Goal: Book appointment/travel/reservation

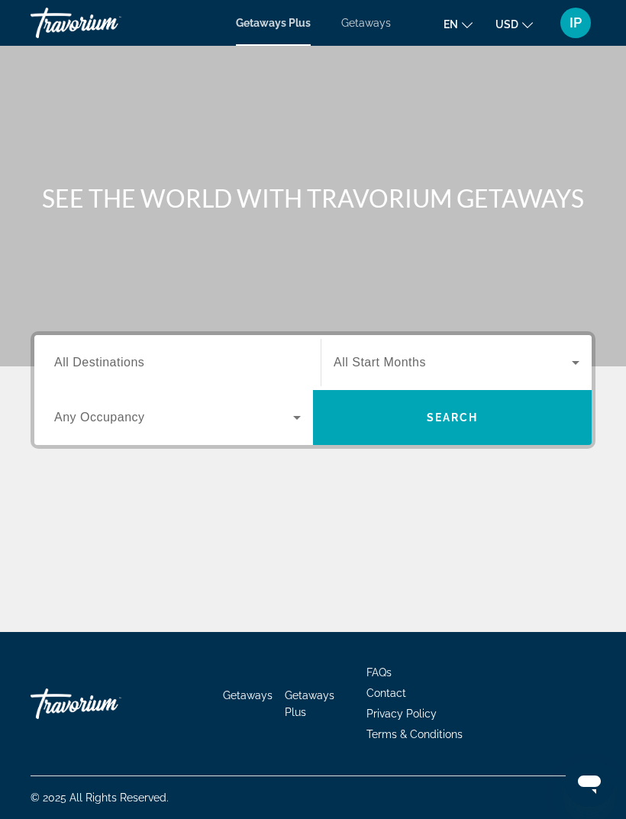
click at [128, 361] on span "All Destinations" at bounding box center [99, 362] width 90 height 13
click at [128, 361] on input "Destination All Destinations" at bounding box center [177, 363] width 247 height 18
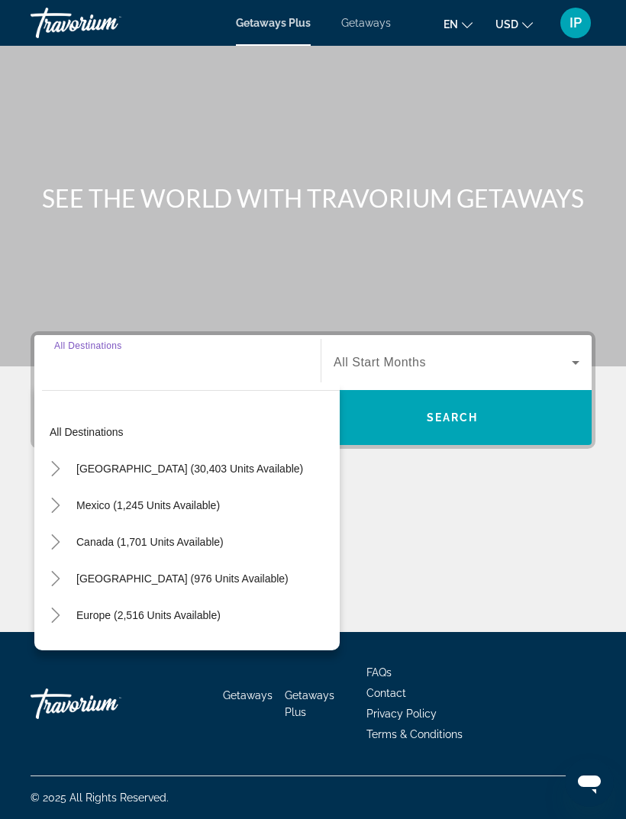
scroll to position [49, 0]
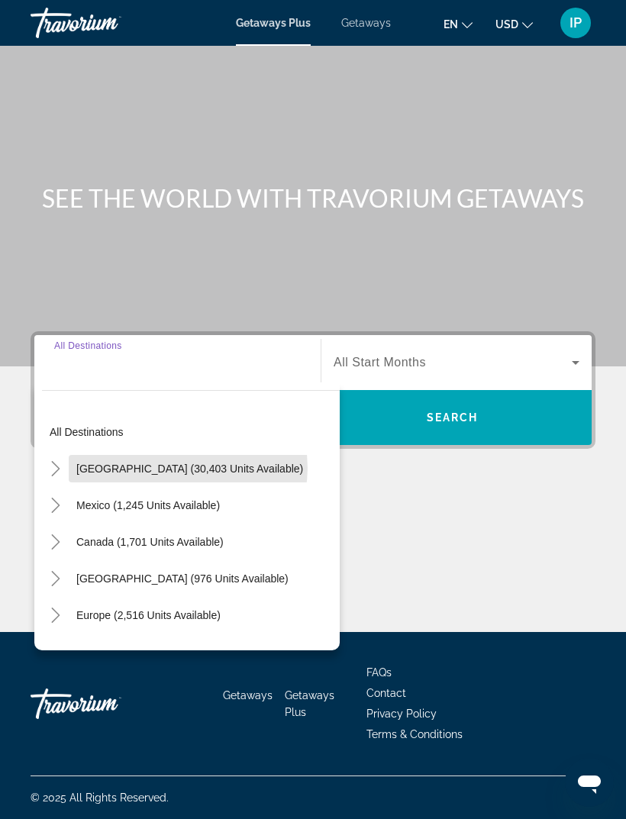
click at [189, 463] on span "[GEOGRAPHIC_DATA] (30,403 units available)" at bounding box center [189, 469] width 227 height 12
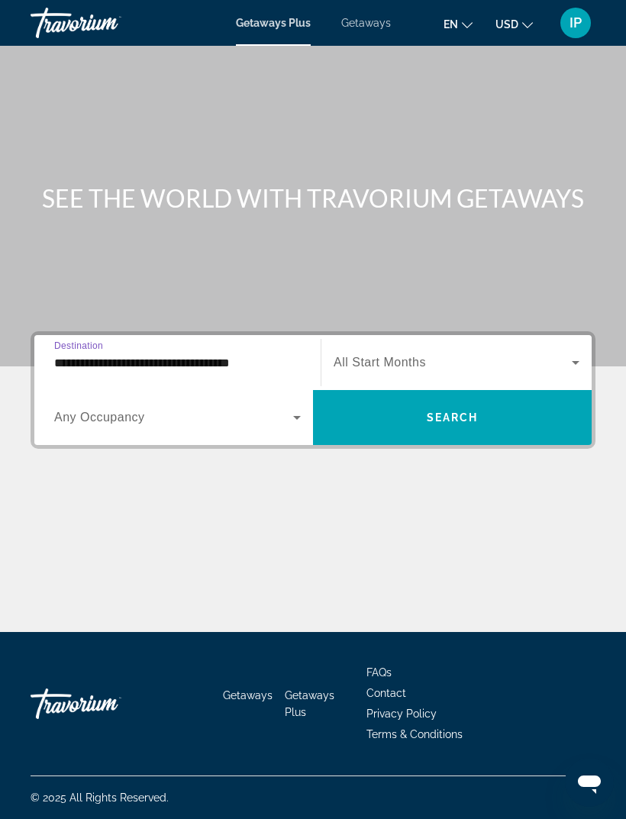
click at [145, 354] on input "**********" at bounding box center [177, 363] width 247 height 18
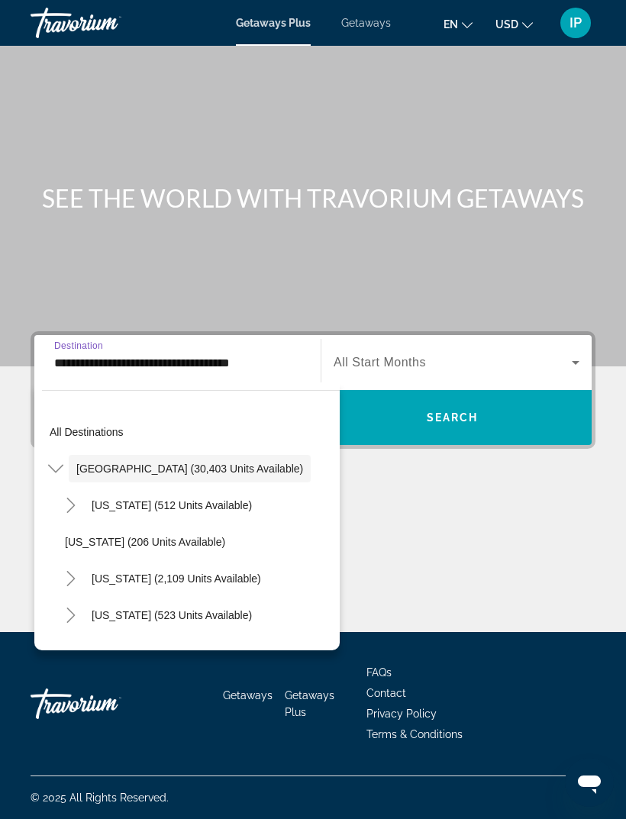
click at [76, 571] on icon "Toggle California (2,109 units available)" at bounding box center [70, 578] width 15 height 15
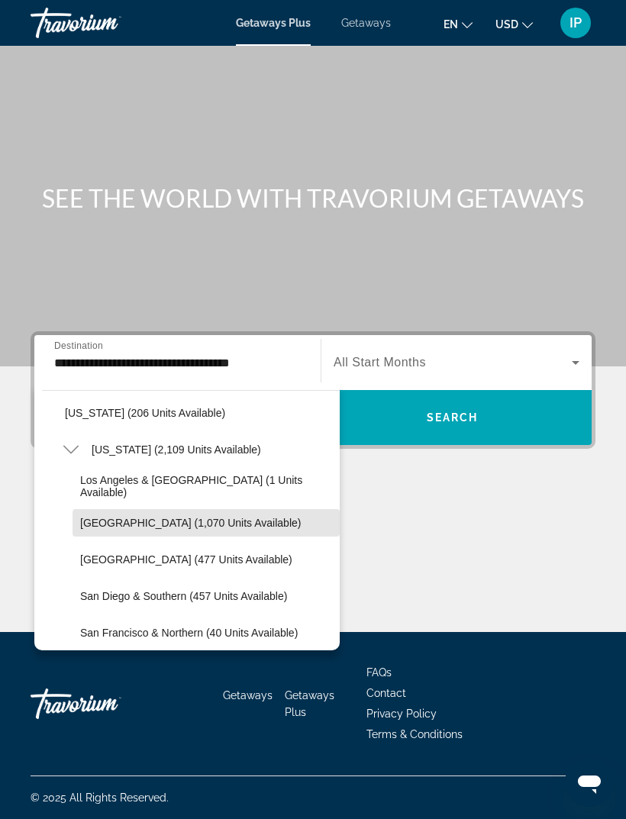
scroll to position [127, 0]
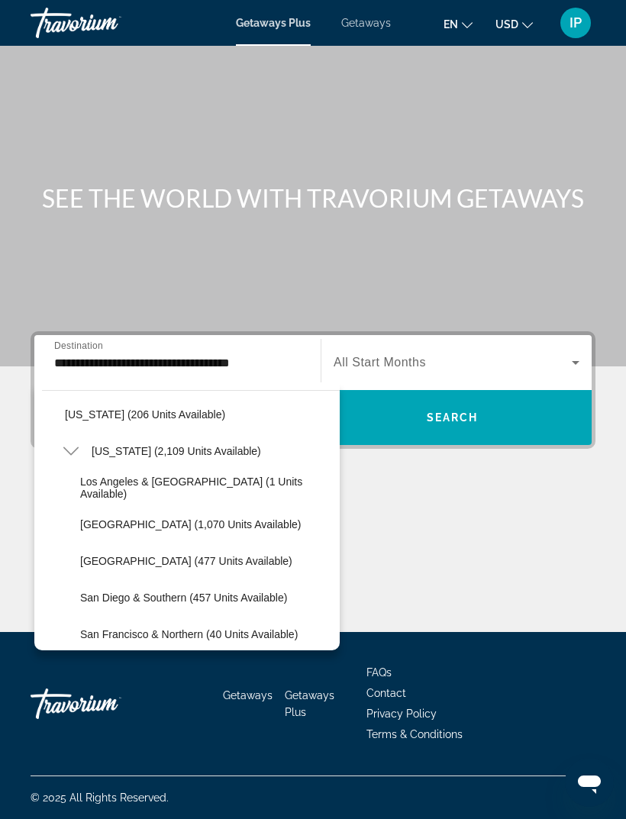
click at [245, 592] on span "San Diego & Southern (457 units available)" at bounding box center [183, 598] width 207 height 12
type input "**********"
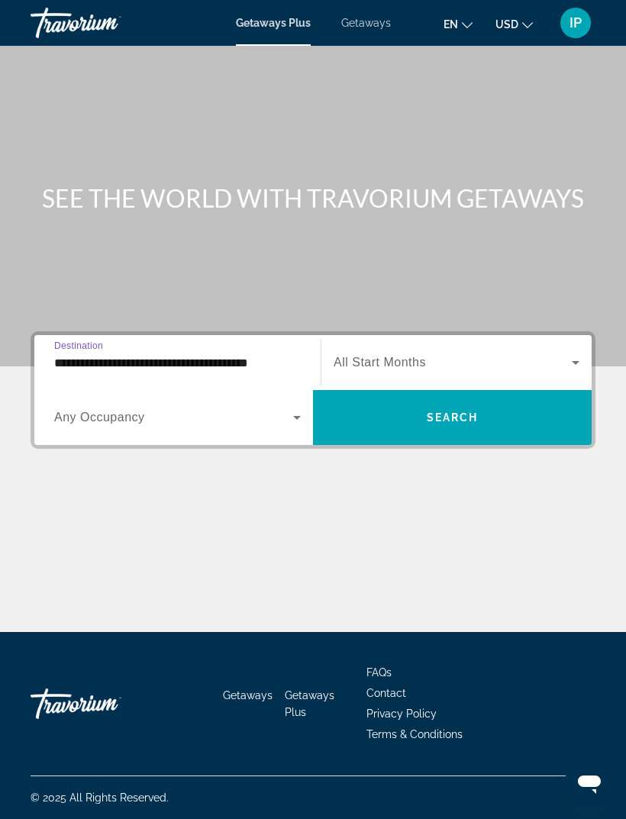
click at [570, 353] on icon "Search widget" at bounding box center [575, 362] width 18 height 18
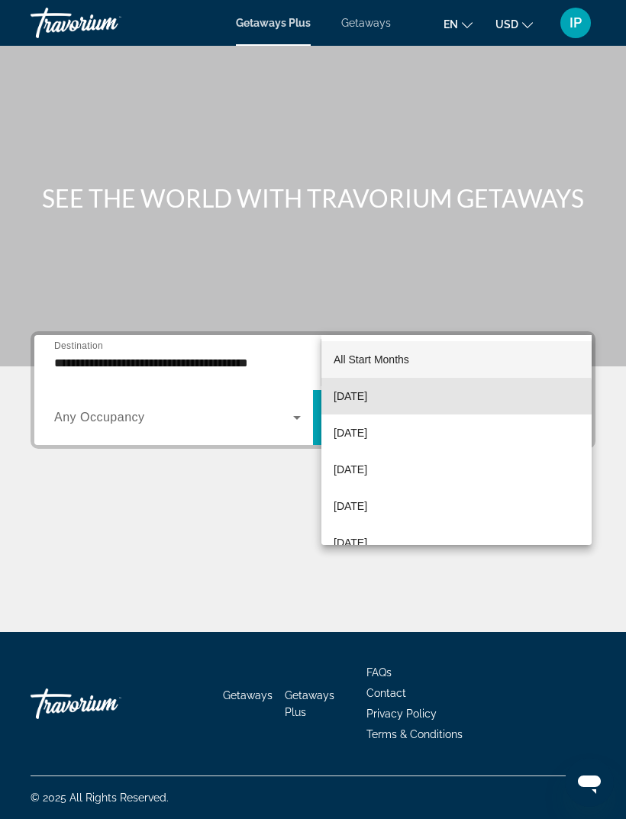
click at [367, 398] on span "[DATE]" at bounding box center [351, 396] width 34 height 18
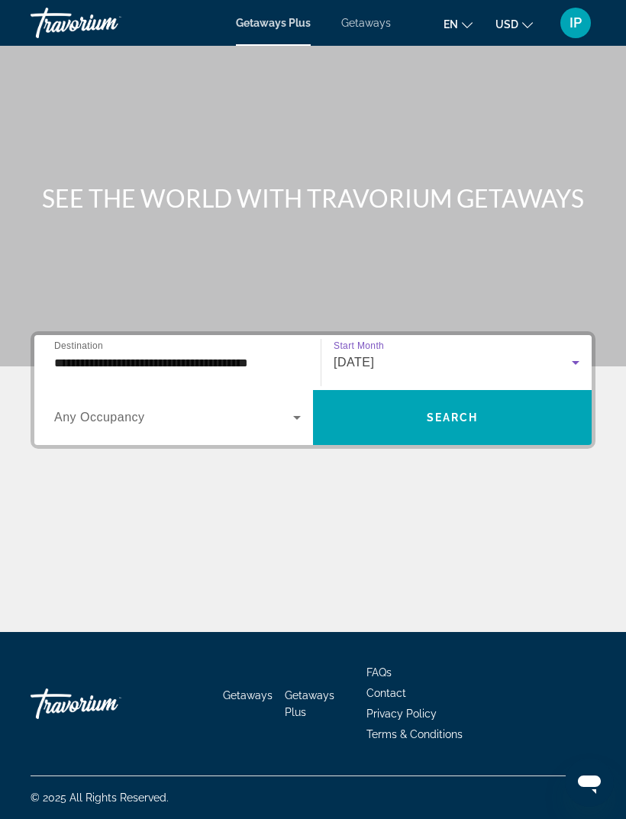
click at [298, 416] on icon "Search widget" at bounding box center [297, 418] width 8 height 4
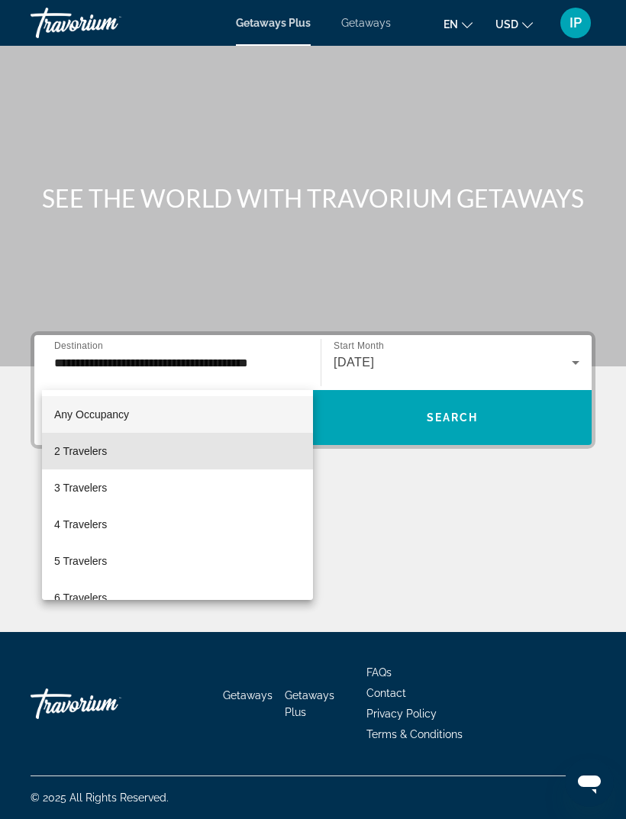
click at [108, 459] on mat-option "2 Travelers" at bounding box center [177, 451] width 271 height 37
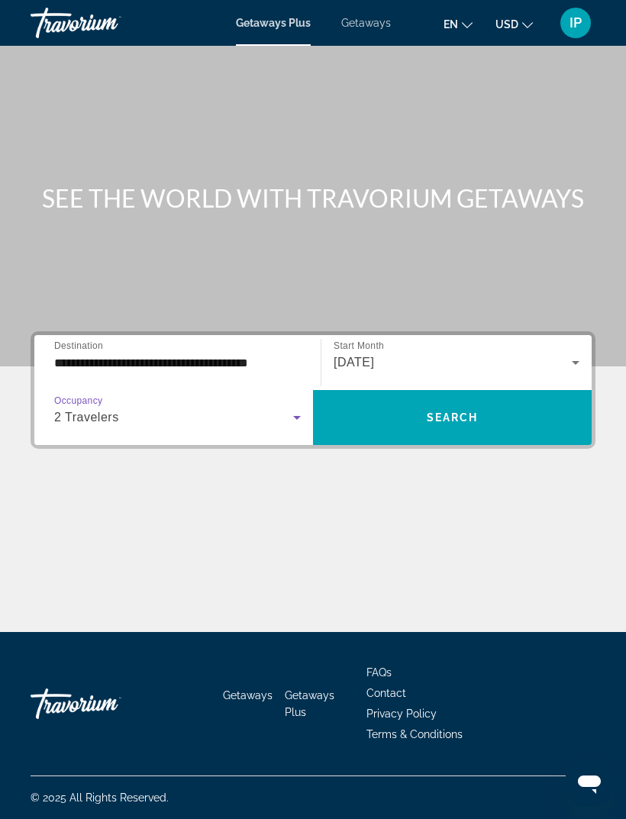
click at [470, 411] on span "Search" at bounding box center [453, 417] width 52 height 12
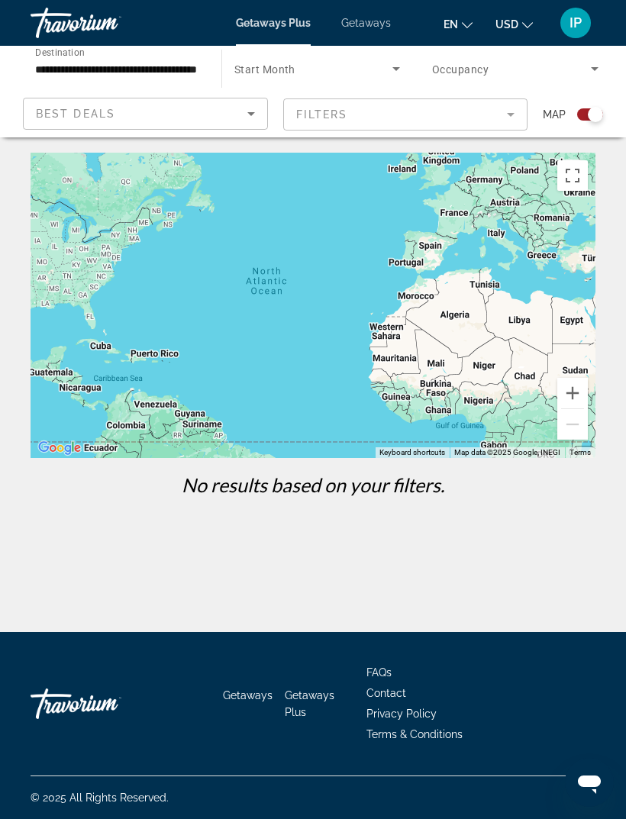
click at [584, 161] on button "Toggle fullscreen view" at bounding box center [572, 175] width 31 height 31
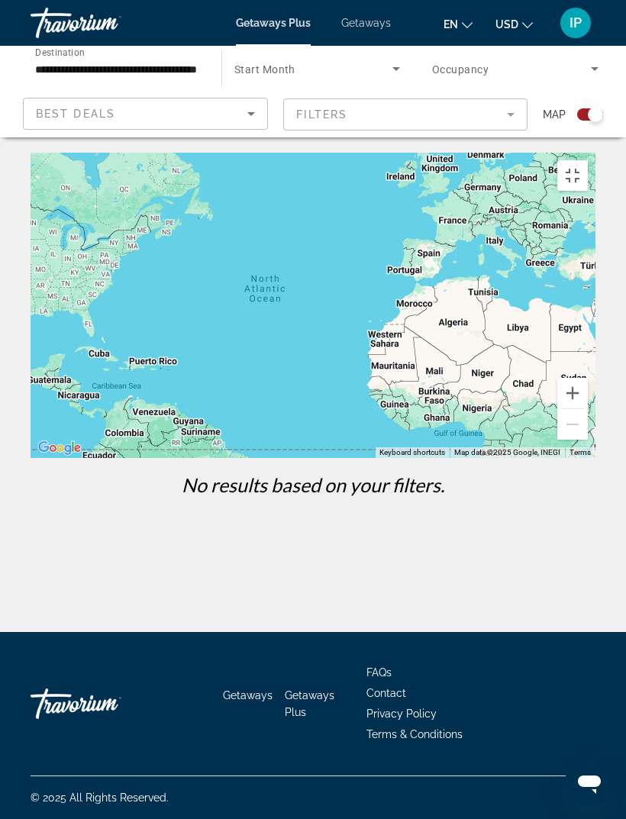
scroll to position [49, 0]
click at [589, 115] on div "Search widget" at bounding box center [595, 114] width 15 height 15
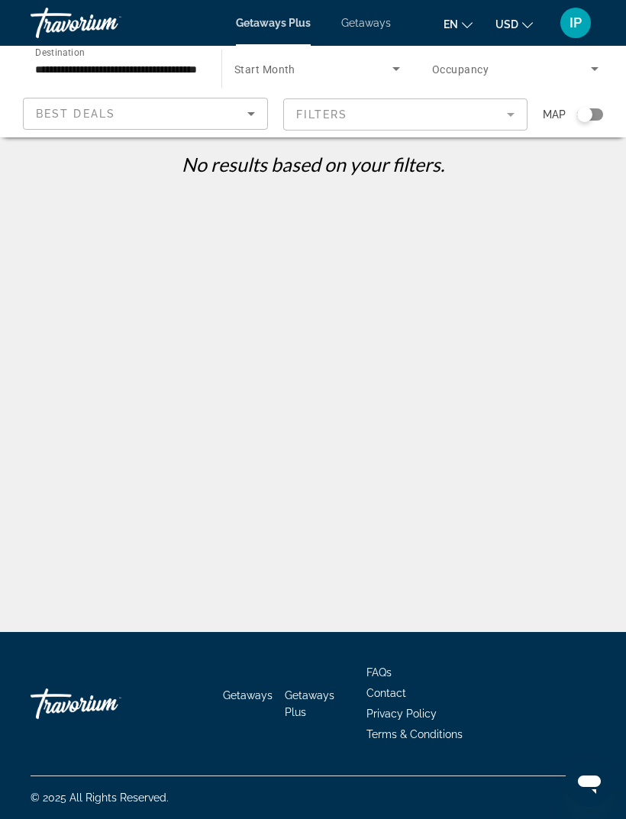
click at [383, 28] on span "Getaways" at bounding box center [366, 23] width 50 height 12
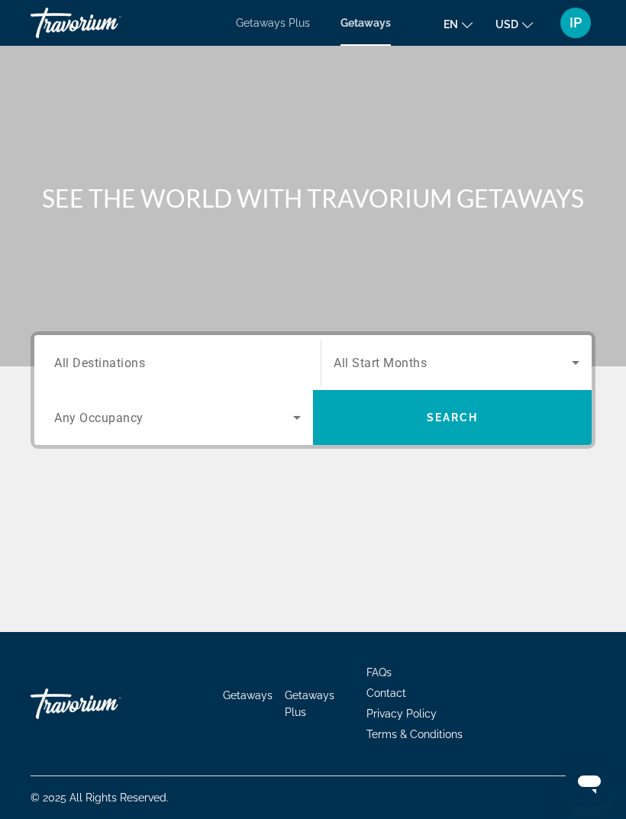
click at [302, 28] on span "Getaways Plus" at bounding box center [273, 23] width 74 height 12
click at [360, 27] on span "Getaways" at bounding box center [366, 23] width 50 height 12
